Goal: Information Seeking & Learning: Check status

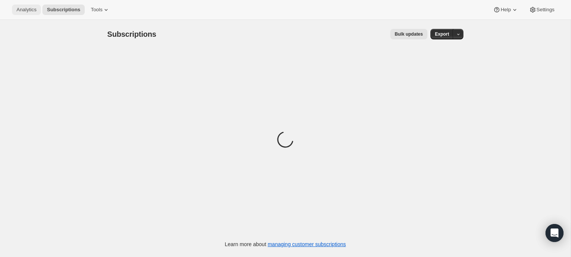
click at [31, 10] on span "Analytics" at bounding box center [26, 10] width 20 height 6
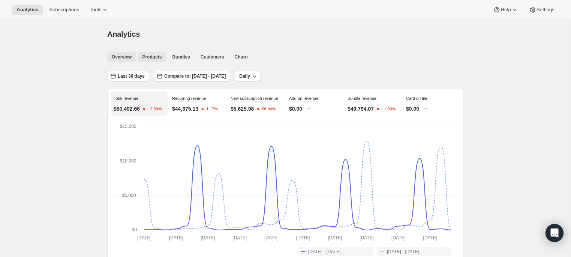
click at [153, 59] on span "Products" at bounding box center [151, 57] width 19 height 6
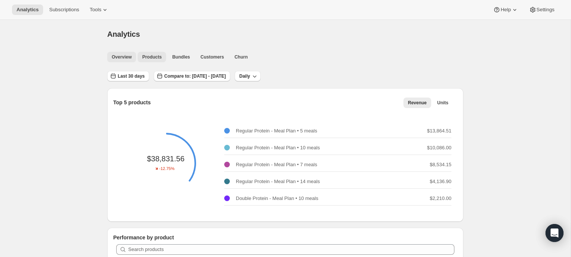
click at [129, 60] on button "Overview" at bounding box center [121, 57] width 29 height 10
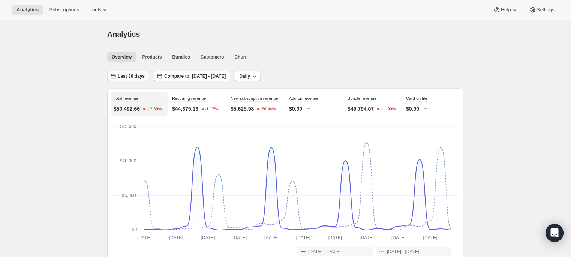
click at [131, 72] on button "Last 30 days" at bounding box center [128, 76] width 42 height 10
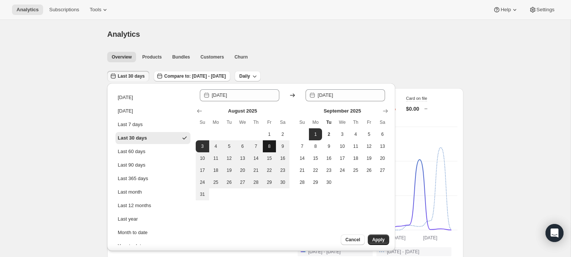
drag, startPoint x: 272, startPoint y: 132, endPoint x: 265, endPoint y: 151, distance: 21.0
click at [272, 132] on span "1" at bounding box center [269, 134] width 7 height 6
type input "[DATE]"
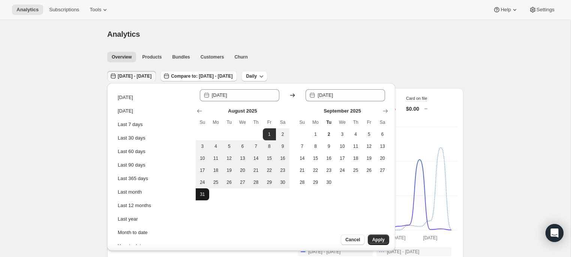
drag, startPoint x: 206, startPoint y: 191, endPoint x: 226, endPoint y: 194, distance: 20.0
click at [206, 191] on button "31" at bounding box center [202, 194] width 13 height 12
type input "[DATE]"
click at [383, 236] on button "Apply" at bounding box center [378, 239] width 21 height 10
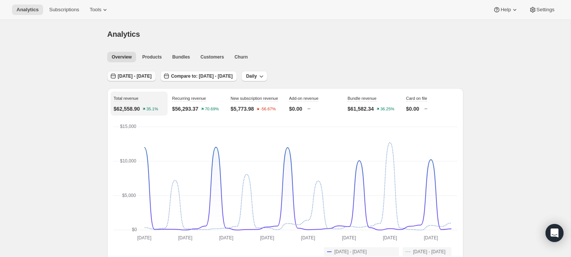
drag, startPoint x: 159, startPoint y: 76, endPoint x: 163, endPoint y: 76, distance: 4.9
click at [151, 76] on span "[DATE] - [DATE]" at bounding box center [135, 76] width 34 height 6
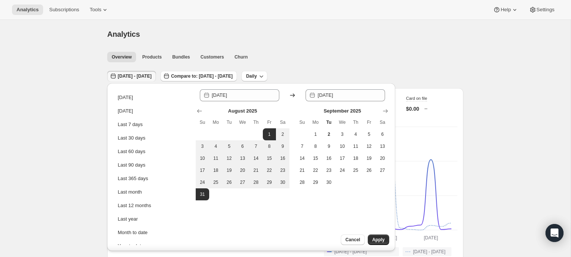
drag, startPoint x: 79, startPoint y: 120, endPoint x: 91, endPoint y: 116, distance: 13.3
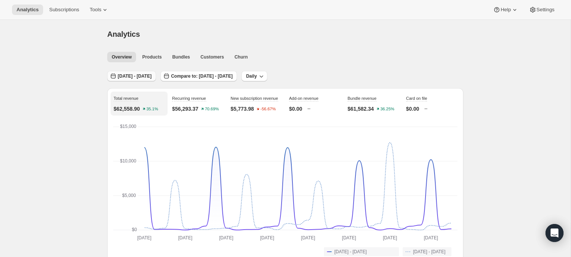
click at [151, 75] on span "[DATE] - [DATE]" at bounding box center [135, 76] width 34 height 6
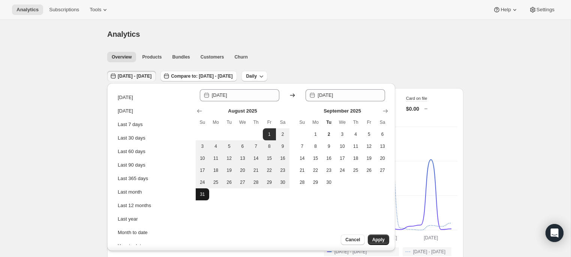
click at [207, 198] on button "31" at bounding box center [202, 194] width 13 height 12
type input "[DATE]"
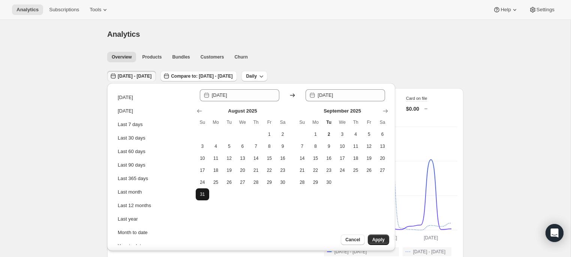
click at [207, 198] on button "31" at bounding box center [202, 194] width 13 height 12
click at [379, 241] on span "Apply" at bounding box center [378, 240] width 12 height 6
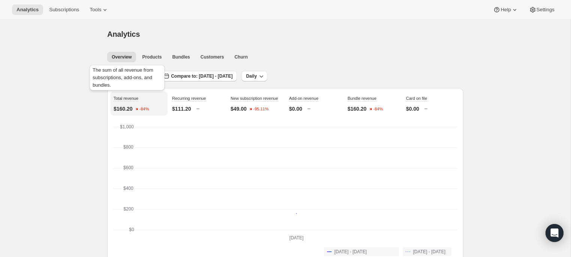
drag, startPoint x: 146, startPoint y: 75, endPoint x: 163, endPoint y: 75, distance: 17.6
click at [147, 75] on div "The sum of all revenue from subscriptions, add-ons, and bundles." at bounding box center [127, 78] width 78 height 31
drag, startPoint x: 172, startPoint y: 75, endPoint x: 182, endPoint y: 76, distance: 9.9
click at [151, 75] on span "[DATE] - [DATE]" at bounding box center [135, 76] width 34 height 6
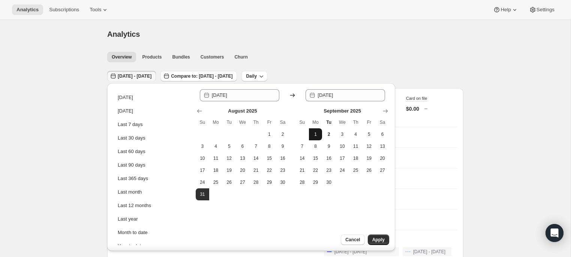
drag, startPoint x: 320, startPoint y: 133, endPoint x: 331, endPoint y: 135, distance: 11.3
click at [322, 134] on tr "1 2 3 4 5 6" at bounding box center [342, 134] width 94 height 12
click at [331, 135] on span "2" at bounding box center [328, 134] width 7 height 6
type input "[DATE]"
click at [317, 139] on button "1" at bounding box center [315, 134] width 13 height 12
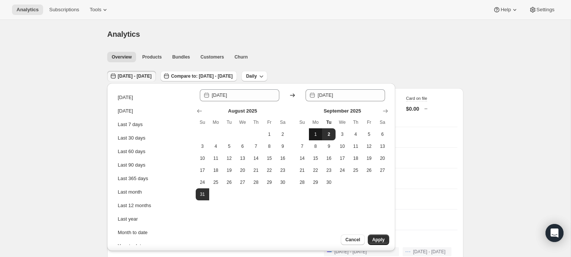
type input "[DATE]"
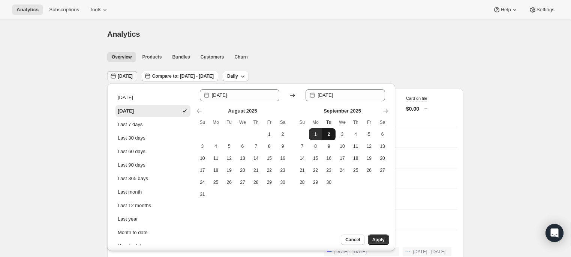
click at [324, 137] on button "2" at bounding box center [328, 134] width 13 height 12
type input "[DATE]"
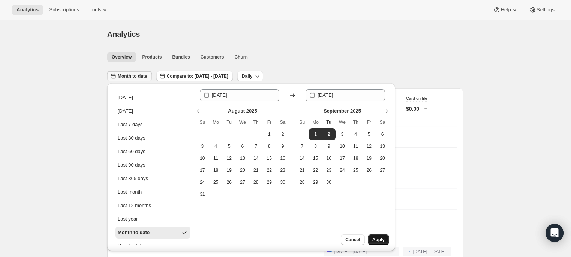
click at [382, 240] on span "Apply" at bounding box center [378, 240] width 12 height 6
